Goal: Task Accomplishment & Management: Use online tool/utility

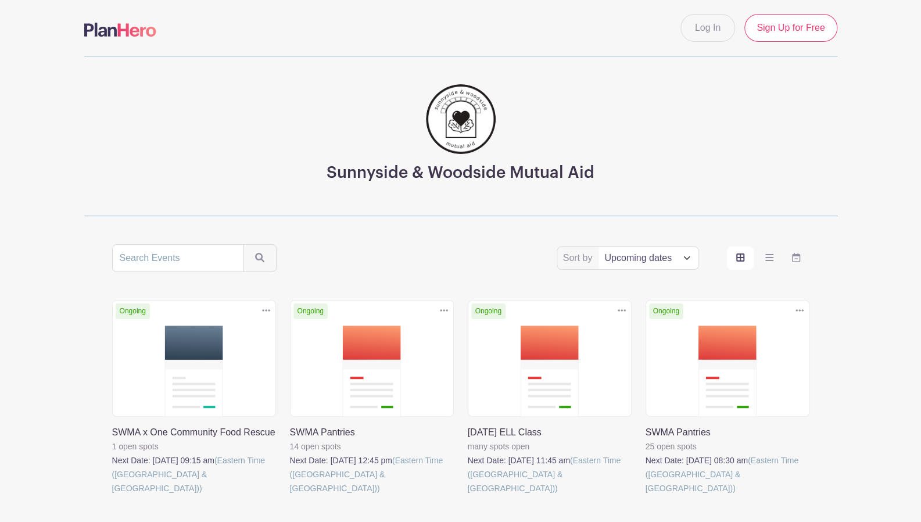
click at [290, 495] on link at bounding box center [290, 495] width 0 height 0
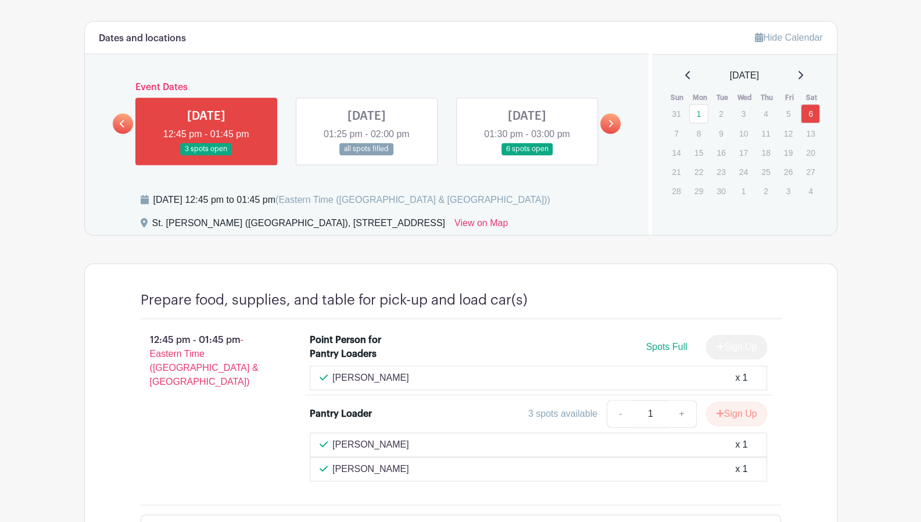
scroll to position [604, 0]
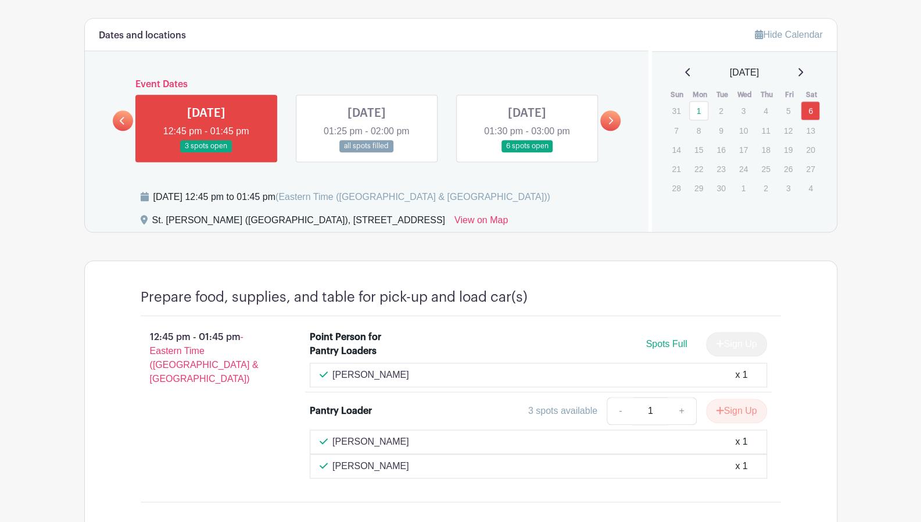
click at [367, 152] on link at bounding box center [367, 152] width 0 height 0
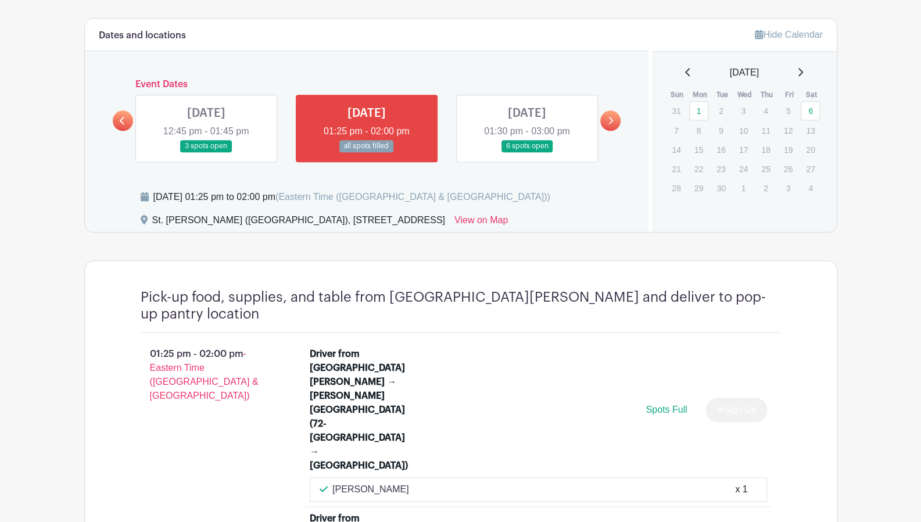
click at [527, 152] on link at bounding box center [527, 152] width 0 height 0
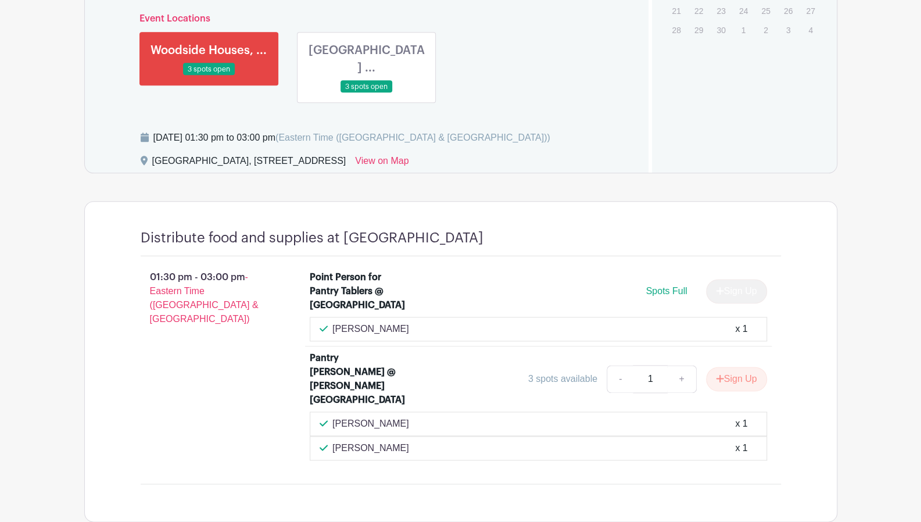
scroll to position [786, 0]
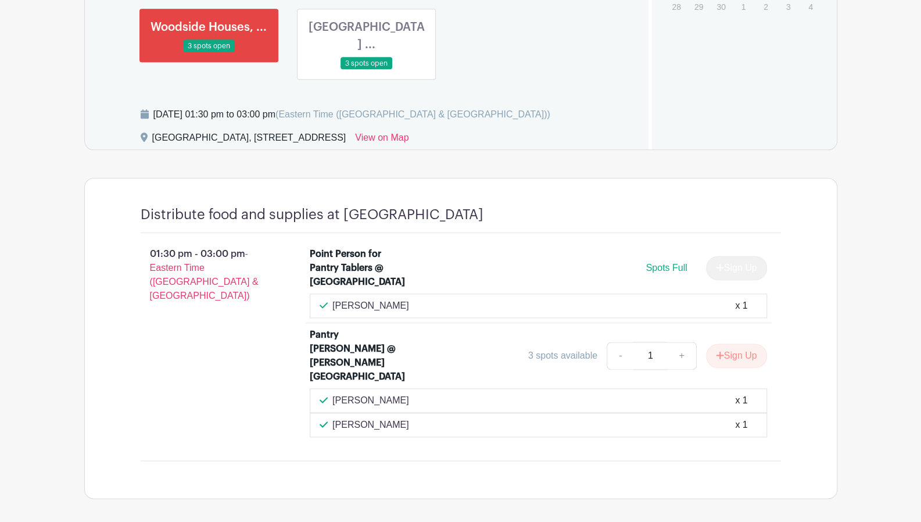
click at [367, 70] on link at bounding box center [367, 70] width 0 height 0
